Goal: Information Seeking & Learning: Learn about a topic

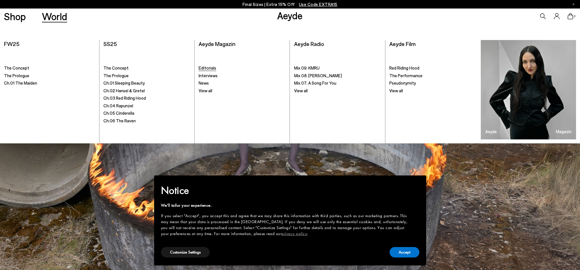
click at [211, 68] on span "Editorials" at bounding box center [208, 67] width 18 height 5
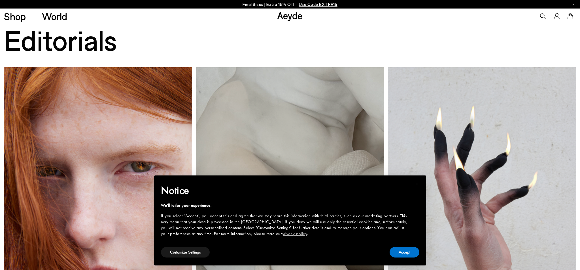
scroll to position [19, 0]
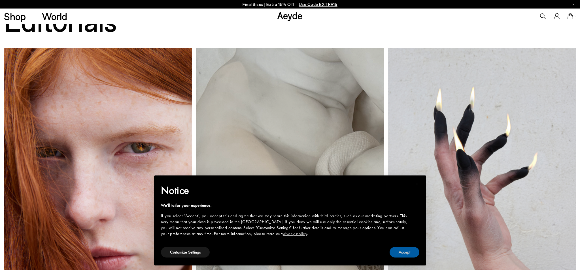
click at [412, 256] on button "Accept" at bounding box center [405, 252] width 30 height 10
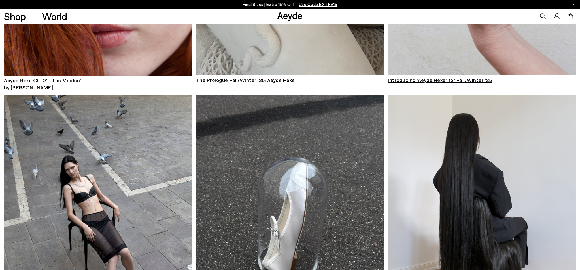
scroll to position [238, 0]
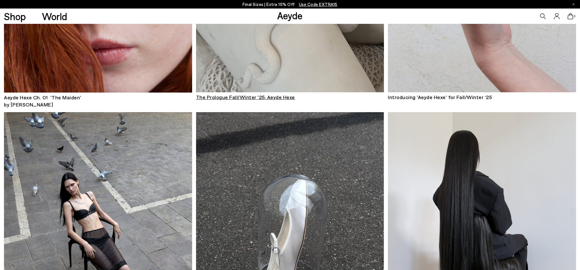
scroll to position [238, 0]
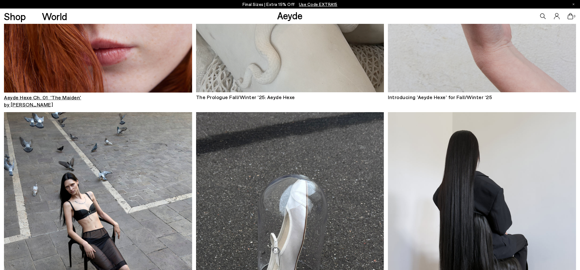
scroll to position [238, 0]
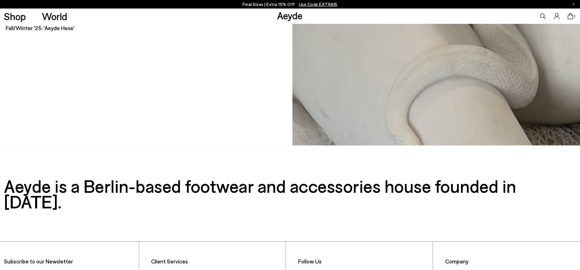
scroll to position [2244, 0]
